Goal: Find specific page/section: Find specific page/section

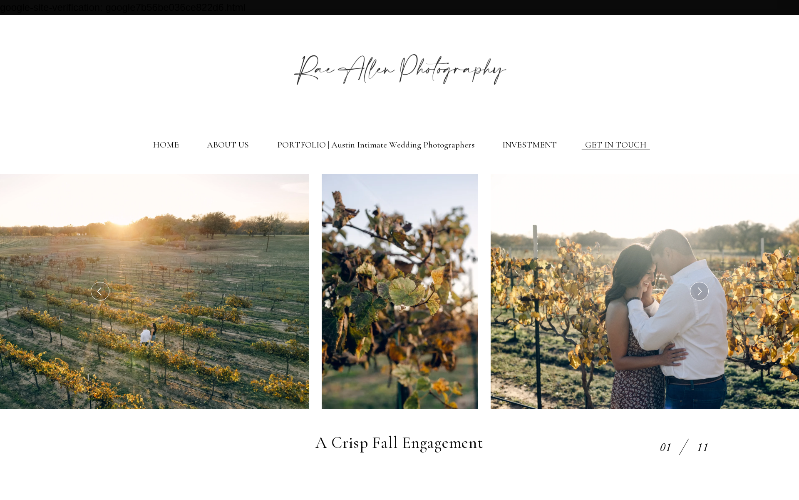
select select "Elopement (3 hours or less)"
